Goal: Complete application form: Complete application form

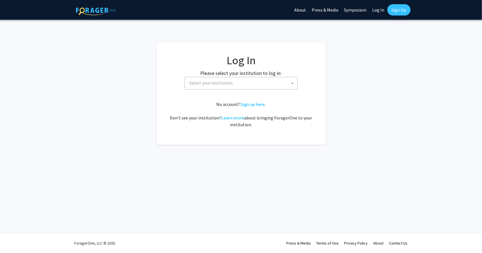
click at [244, 84] on span "Select your institution" at bounding box center [242, 83] width 110 height 12
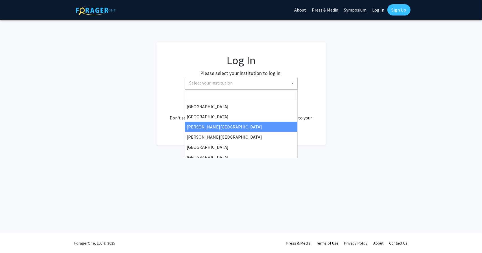
select select "5"
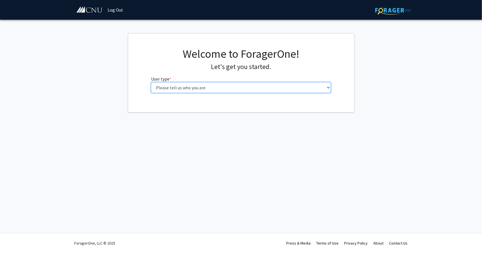
click at [285, 84] on select "Please tell us who you are Undergraduate Student Master's Student Doctoral Cand…" at bounding box center [241, 87] width 180 height 11
select select "1: undergrad"
click at [151, 82] on select "Please tell us who you are Undergraduate Student Master's Student Doctoral Cand…" at bounding box center [241, 87] width 180 height 11
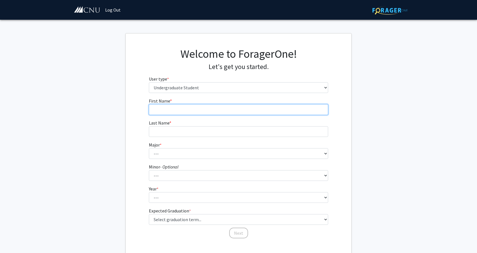
click at [259, 109] on input "First Name * required" at bounding box center [239, 109] width 180 height 11
type input "Matthew"
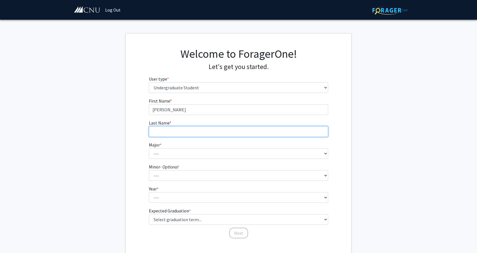
click at [297, 130] on input "Last Name * required" at bounding box center [239, 131] width 180 height 11
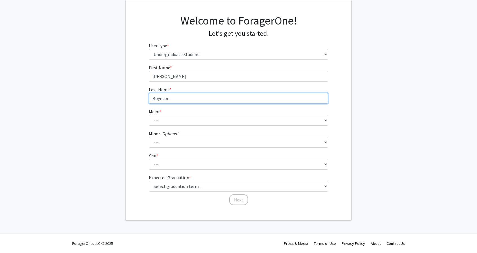
type input "Boynton"
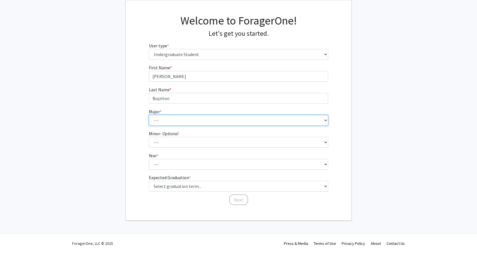
click at [249, 120] on select "--- Accounting Applied Physics Art History Biochemistry Biology Chemistry Class…" at bounding box center [239, 120] width 180 height 11
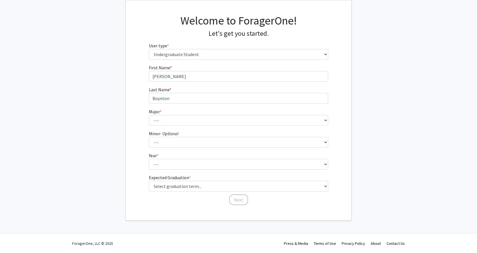
click at [364, 119] on fg-get-started "Welcome to ForagerOne! Let's get you started. User type * required Please tell …" at bounding box center [238, 110] width 477 height 221
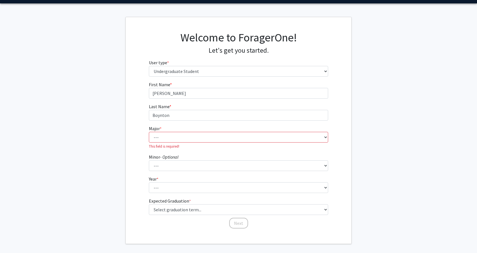
scroll to position [6, 0]
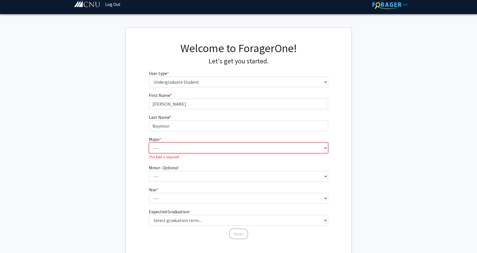
click at [325, 147] on select "--- Accounting Applied Physics Art History Biochemistry Biology Chemistry Class…" at bounding box center [239, 148] width 180 height 11
select select "21: 632"
click at [149, 143] on select "--- Accounting Applied Physics Art History Biochemistry Biology Chemistry Class…" at bounding box center [239, 148] width 180 height 11
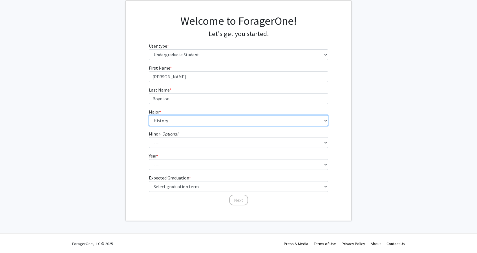
scroll to position [33, 0]
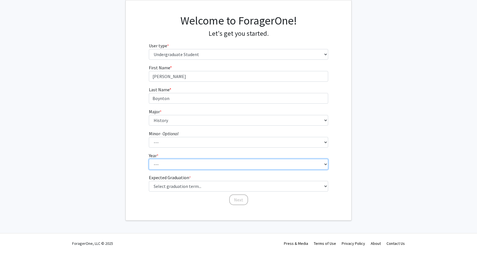
click at [323, 166] on select "--- First-year Sophomore Junior Senior Postbaccalaureate Certificate" at bounding box center [239, 164] width 180 height 11
select select "1: first-year"
click at [149, 159] on select "--- First-year Sophomore Junior Senior Postbaccalaureate Certificate" at bounding box center [239, 164] width 180 height 11
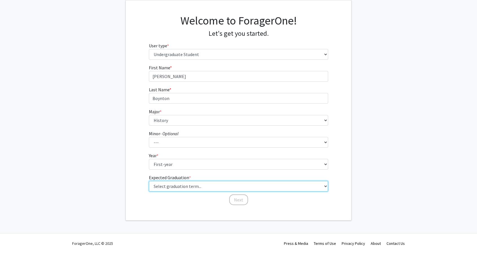
click at [264, 187] on select "Select graduation term... Spring 2025 Summer 2025 Fall 2025 Winter 2025 Spring …" at bounding box center [239, 186] width 180 height 11
select select "18: summer_2029"
click at [149, 181] on select "Select graduation term... Spring 2025 Summer 2025 Fall 2025 Winter 2025 Spring …" at bounding box center [239, 186] width 180 height 11
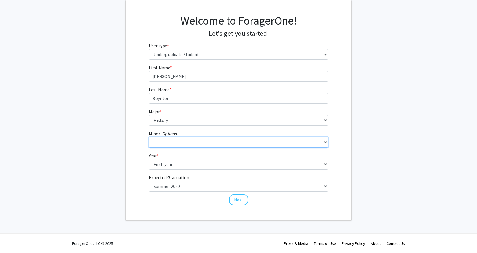
click at [188, 142] on select "--- African American Studies American Studies Anthropology Asian Studies Busine…" at bounding box center [239, 142] width 180 height 11
click at [172, 141] on select "--- African American Studies American Studies Anthropology Asian Studies Busine…" at bounding box center [239, 142] width 180 height 11
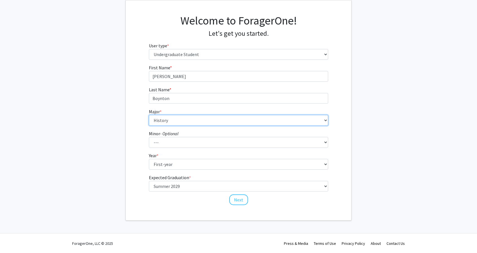
click at [178, 122] on select "--- Accounting Applied Physics Art History Biochemistry Biology Chemistry Class…" at bounding box center [239, 120] width 180 height 11
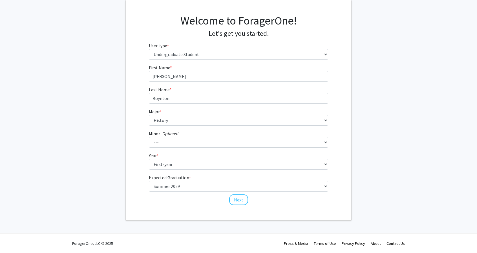
click at [360, 77] on fg-get-started "Welcome to ForagerOne! Let's get you started. User type * required Please tell …" at bounding box center [238, 110] width 477 height 221
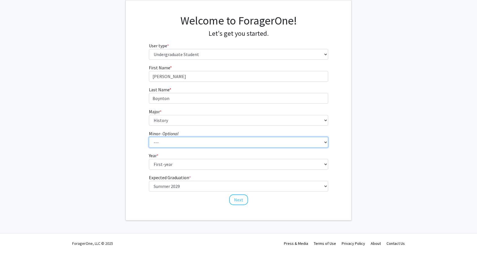
click at [198, 141] on select "--- African American Studies American Studies Anthropology Asian Studies Busine…" at bounding box center [239, 142] width 180 height 11
select select "3: 406"
click at [149, 137] on select "--- African American Studies American Studies Anthropology Asian Studies Busine…" at bounding box center [239, 142] width 180 height 11
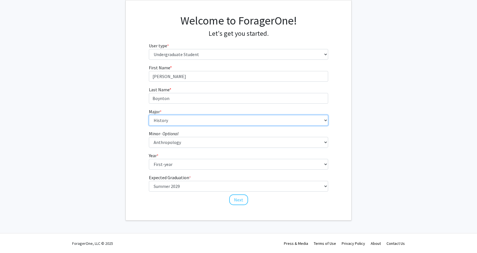
click at [311, 121] on select "--- Accounting Applied Physics Art History Biochemistry Biology Chemistry Class…" at bounding box center [239, 120] width 180 height 11
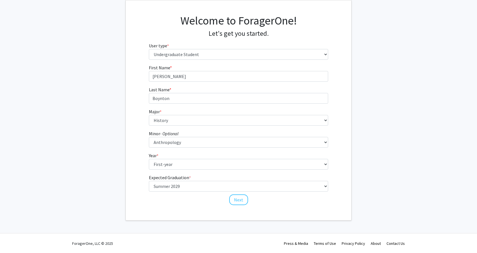
click at [364, 46] on fg-get-started "Welcome to ForagerOne! Let's get you started. User type * required Please tell …" at bounding box center [238, 110] width 477 height 221
